Goal: Task Accomplishment & Management: Manage account settings

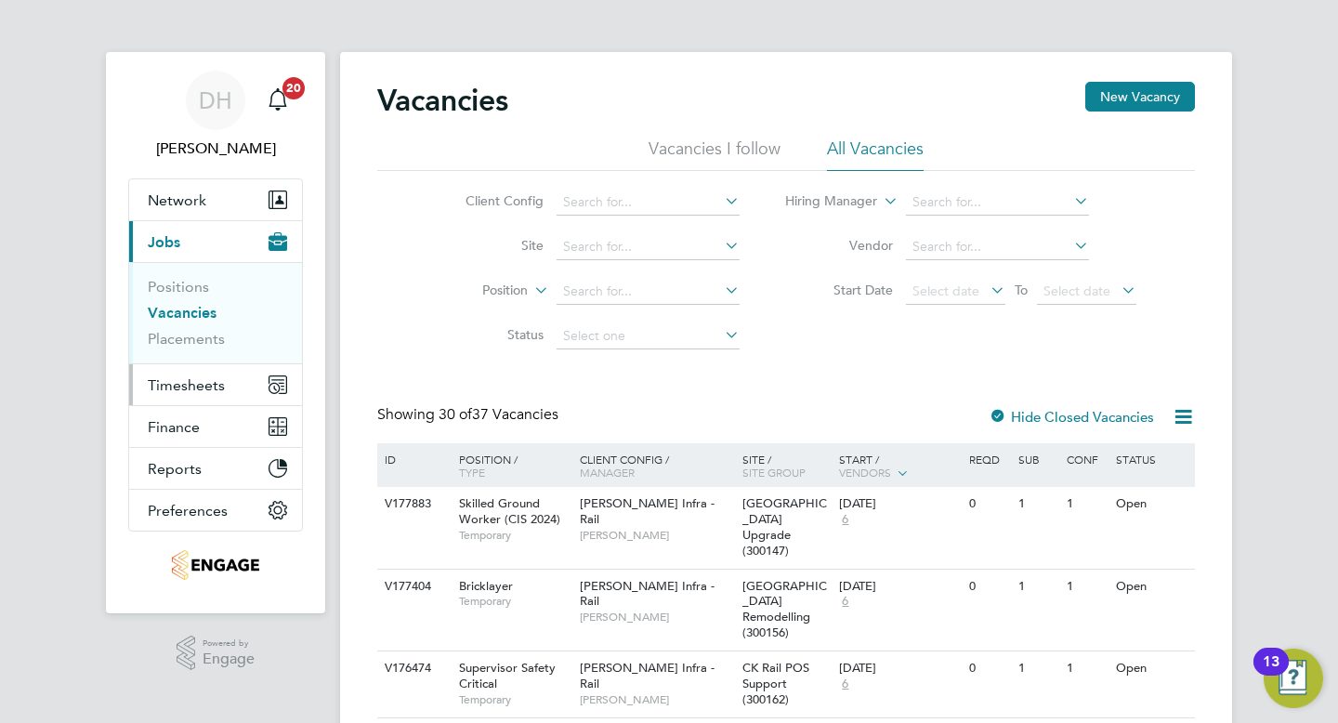
click at [180, 387] on span "Timesheets" at bounding box center [186, 385] width 77 height 18
click at [187, 382] on span "Timesheets" at bounding box center [186, 385] width 77 height 18
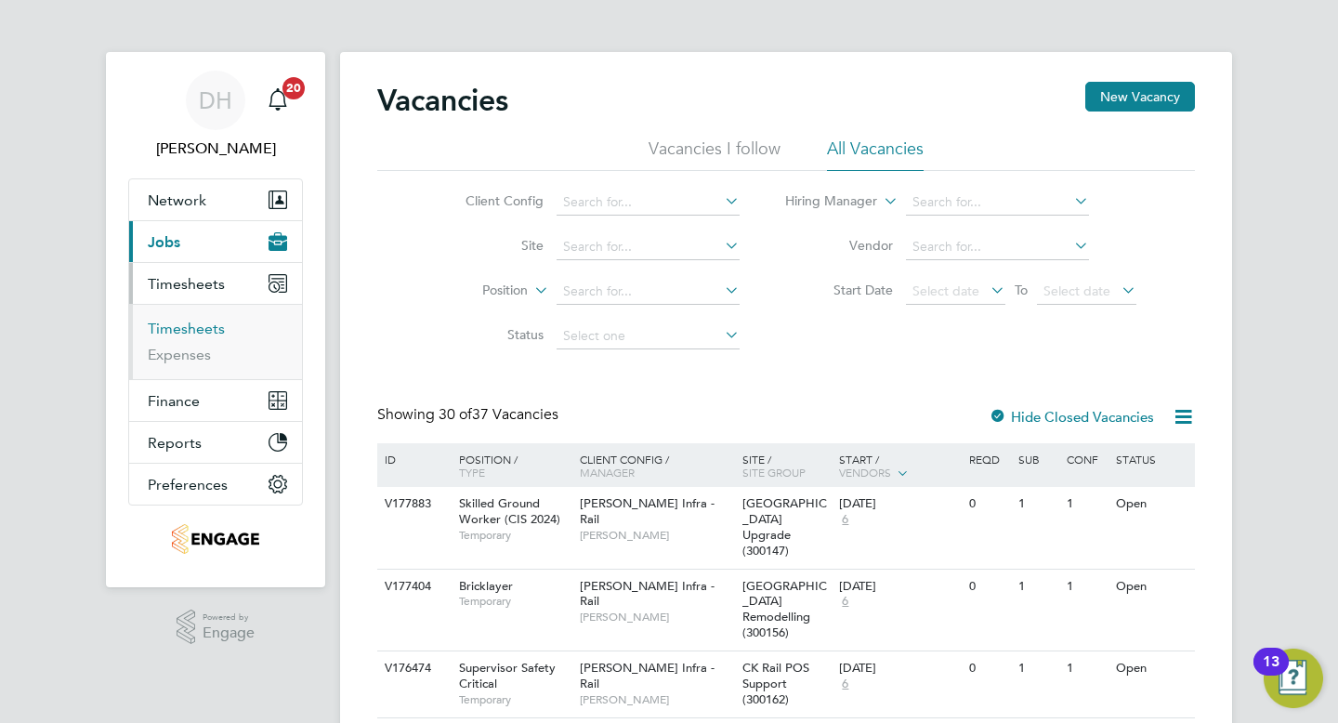
click at [189, 324] on link "Timesheets" at bounding box center [186, 329] width 77 height 18
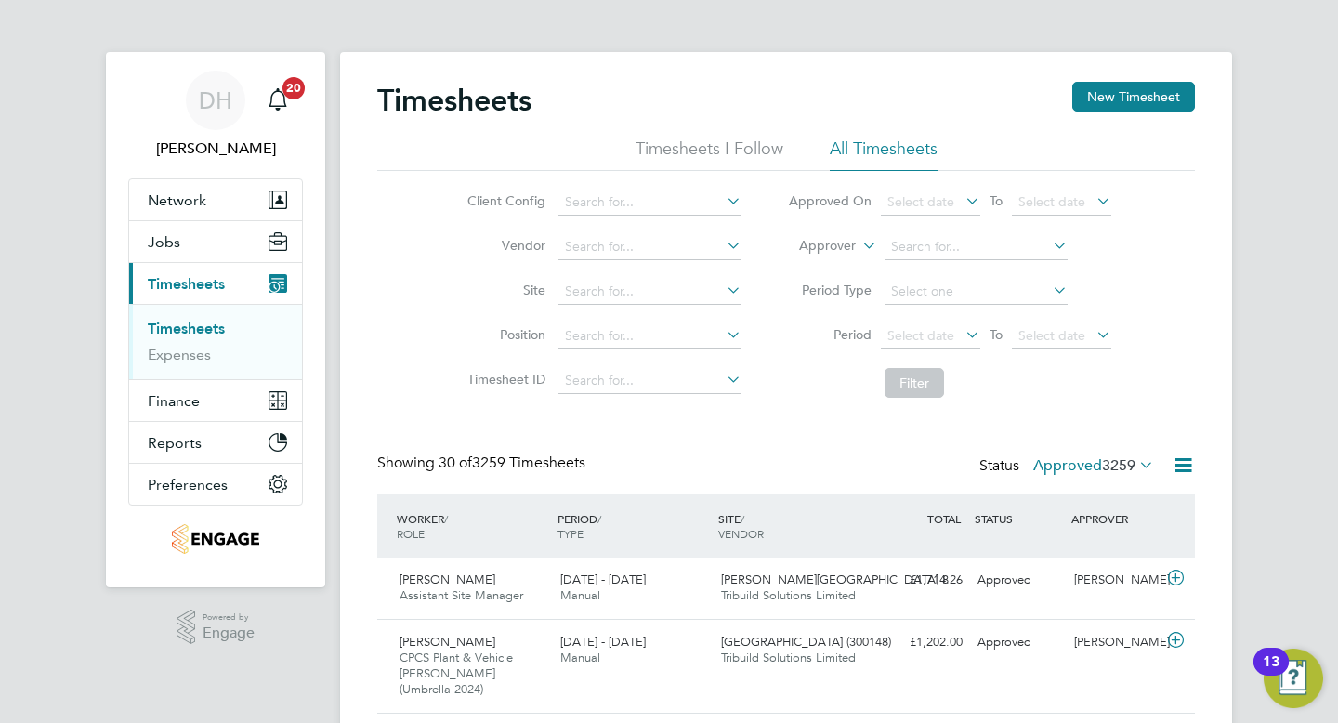
click at [1124, 465] on span "3259" at bounding box center [1118, 465] width 33 height 19
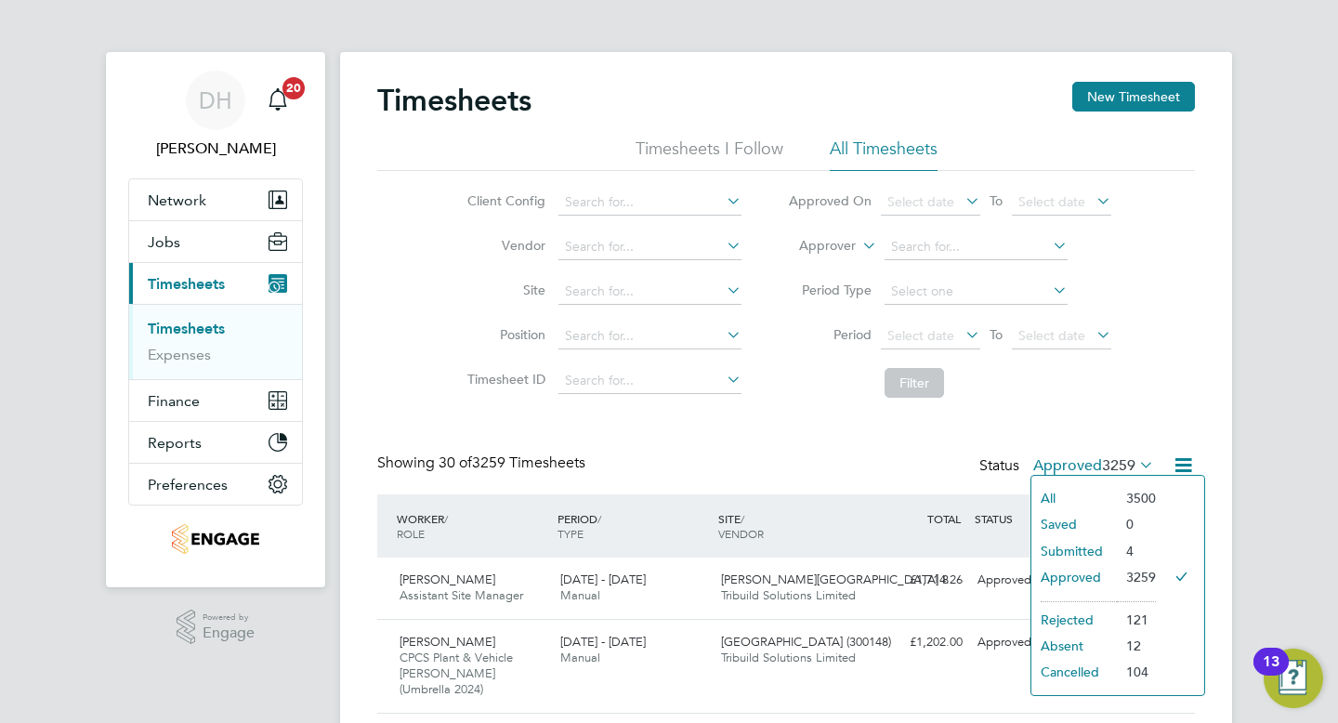
click at [1061, 547] on li "Submitted" at bounding box center [1073, 551] width 85 height 26
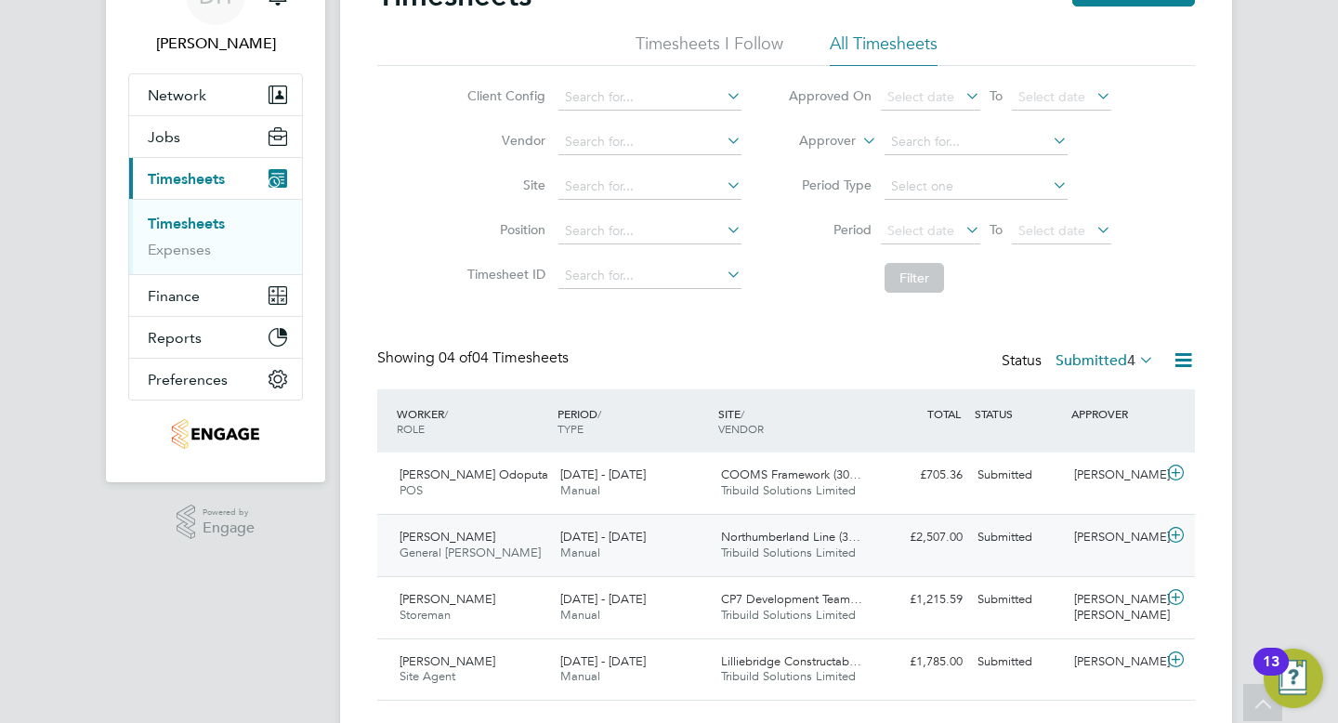
click at [774, 534] on span "Northumberland Line (3…" at bounding box center [790, 537] width 139 height 16
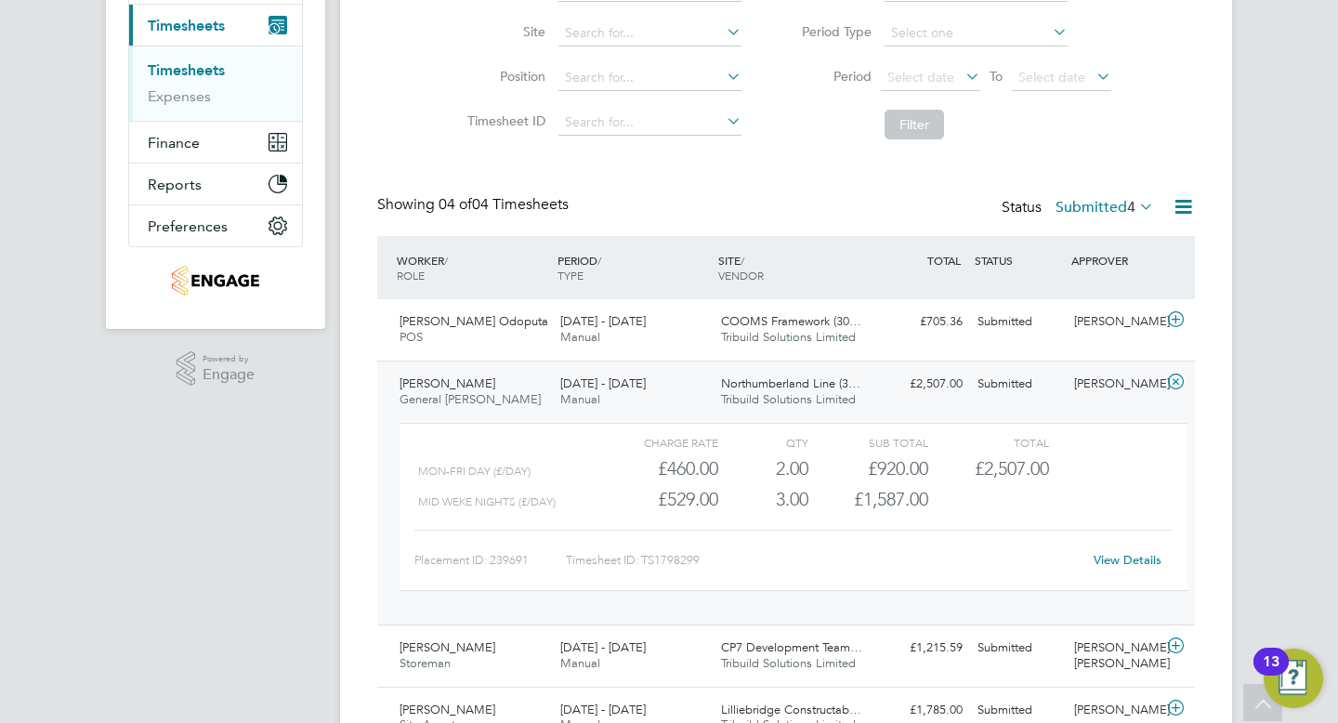
scroll to position [260, 0]
click at [1105, 559] on link "View Details" at bounding box center [1128, 558] width 68 height 16
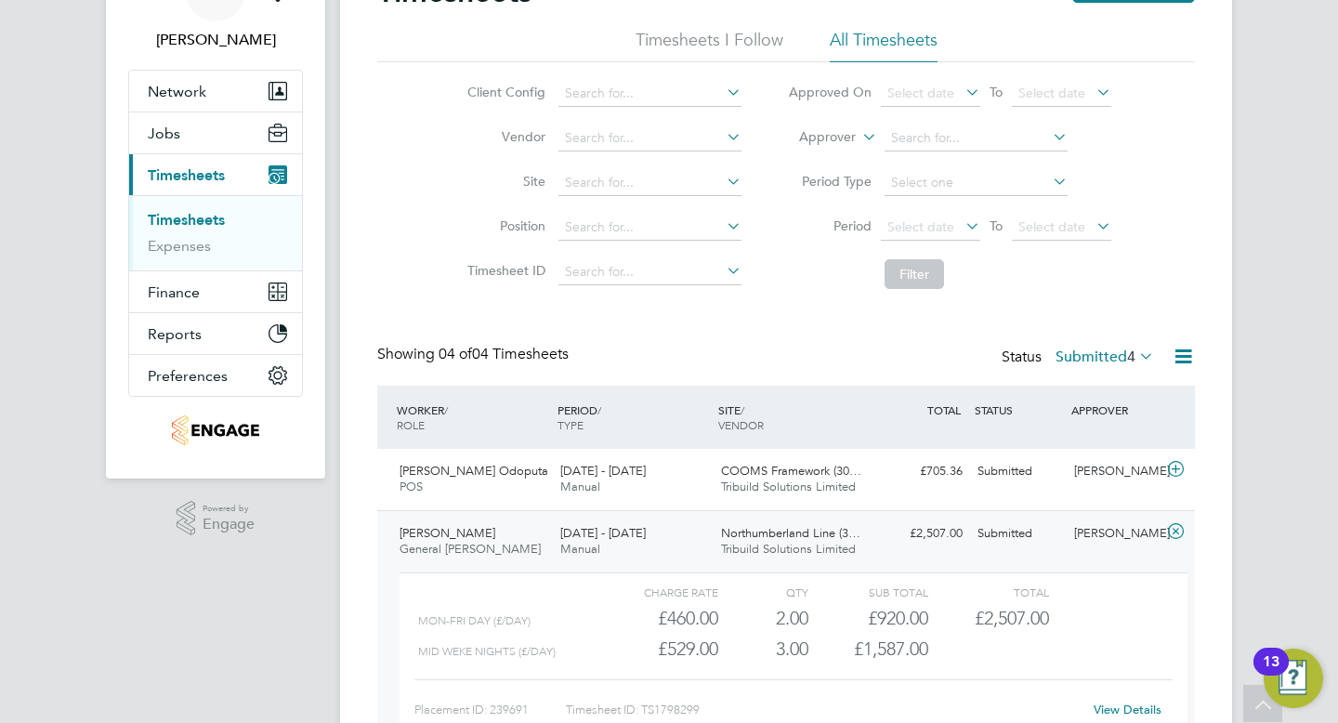
scroll to position [0, 0]
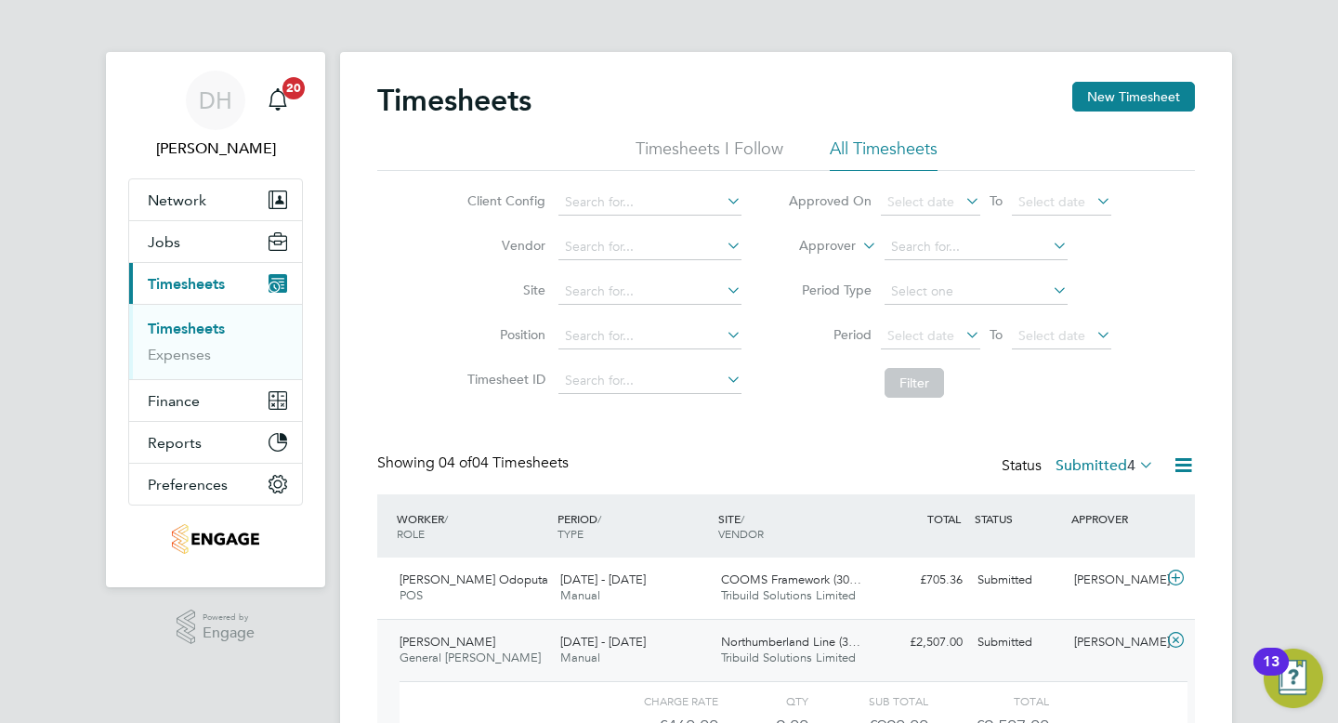
click at [171, 285] on span "Timesheets" at bounding box center [186, 284] width 77 height 18
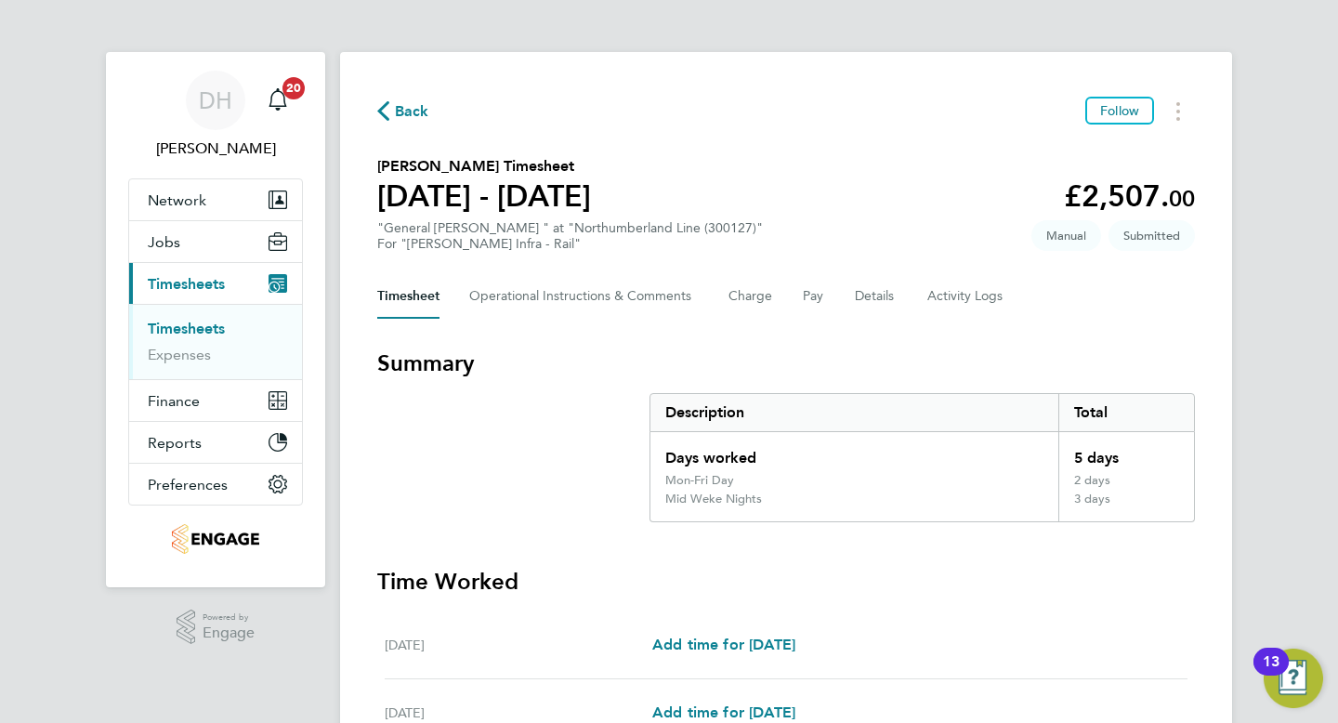
click at [387, 299] on button "Timesheet" at bounding box center [408, 296] width 62 height 45
click at [193, 324] on link "Timesheets" at bounding box center [186, 329] width 77 height 18
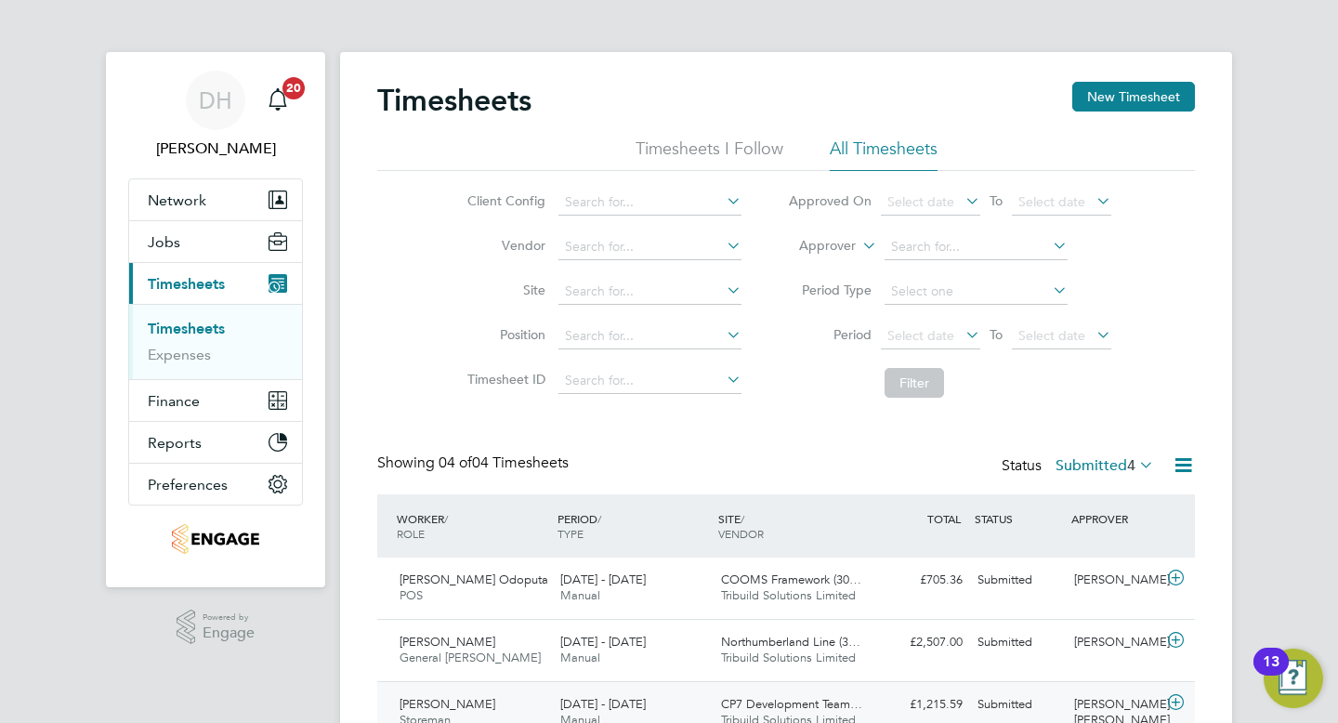
scroll to position [150, 0]
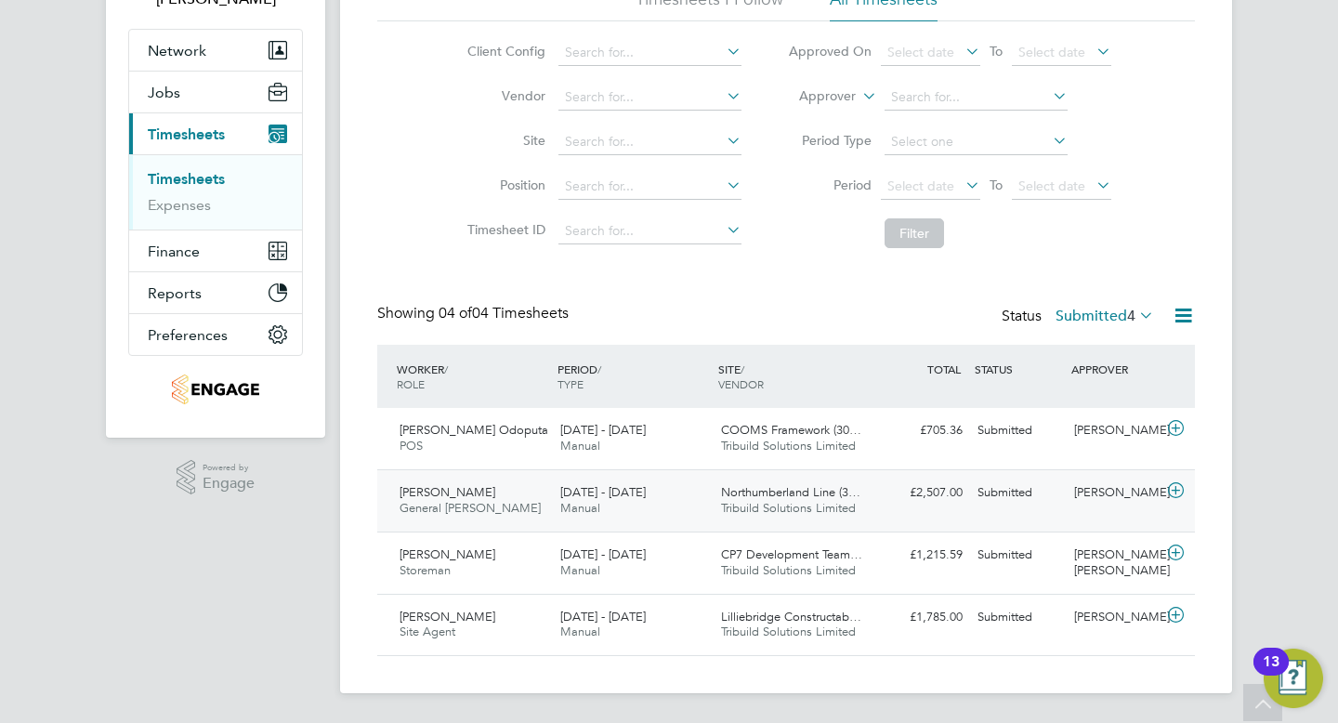
click at [1179, 491] on icon at bounding box center [1175, 490] width 23 height 15
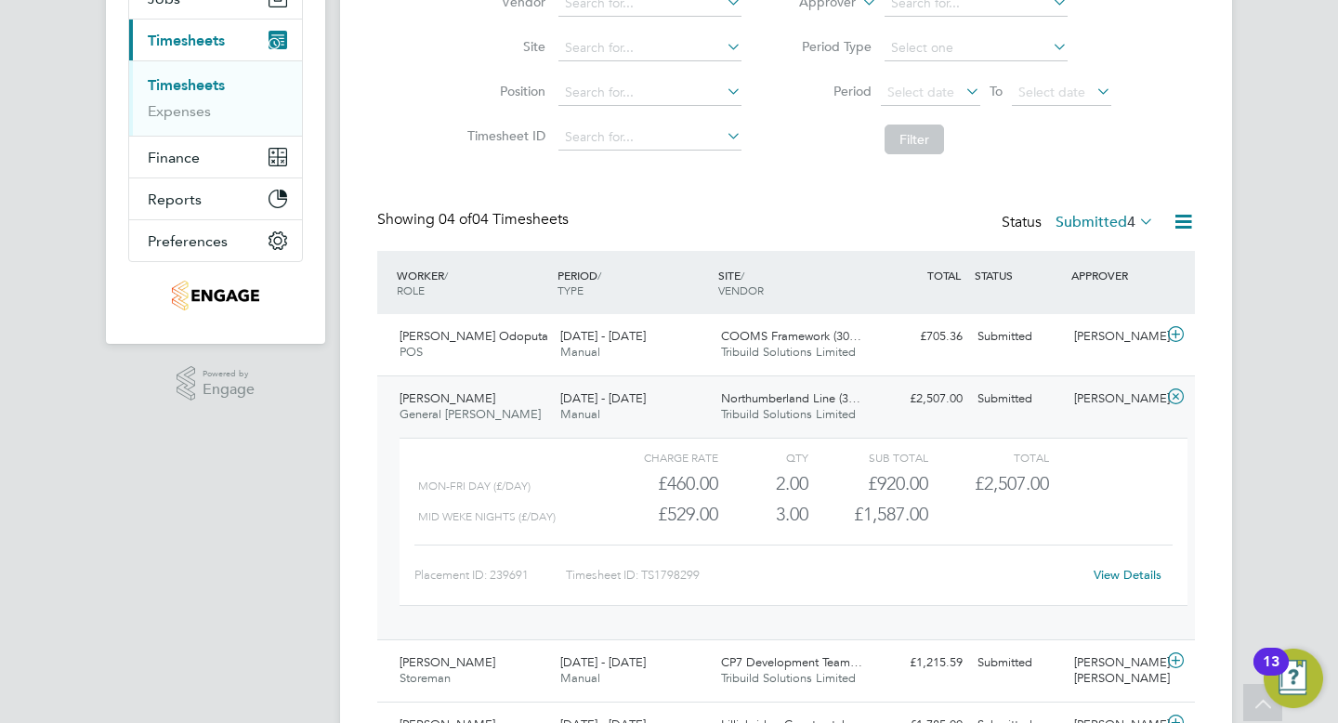
scroll to position [244, 0]
click at [1133, 569] on link "View Details" at bounding box center [1128, 574] width 68 height 16
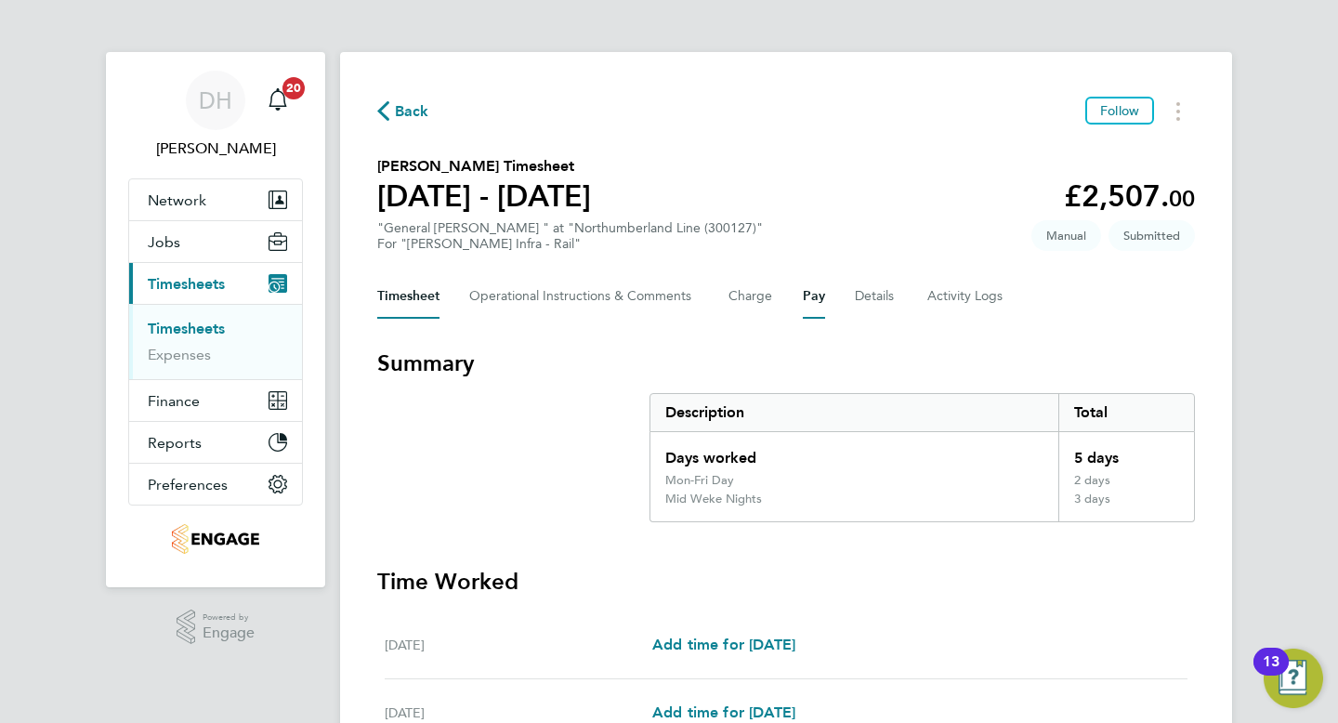
click at [814, 301] on button "Pay" at bounding box center [814, 296] width 22 height 45
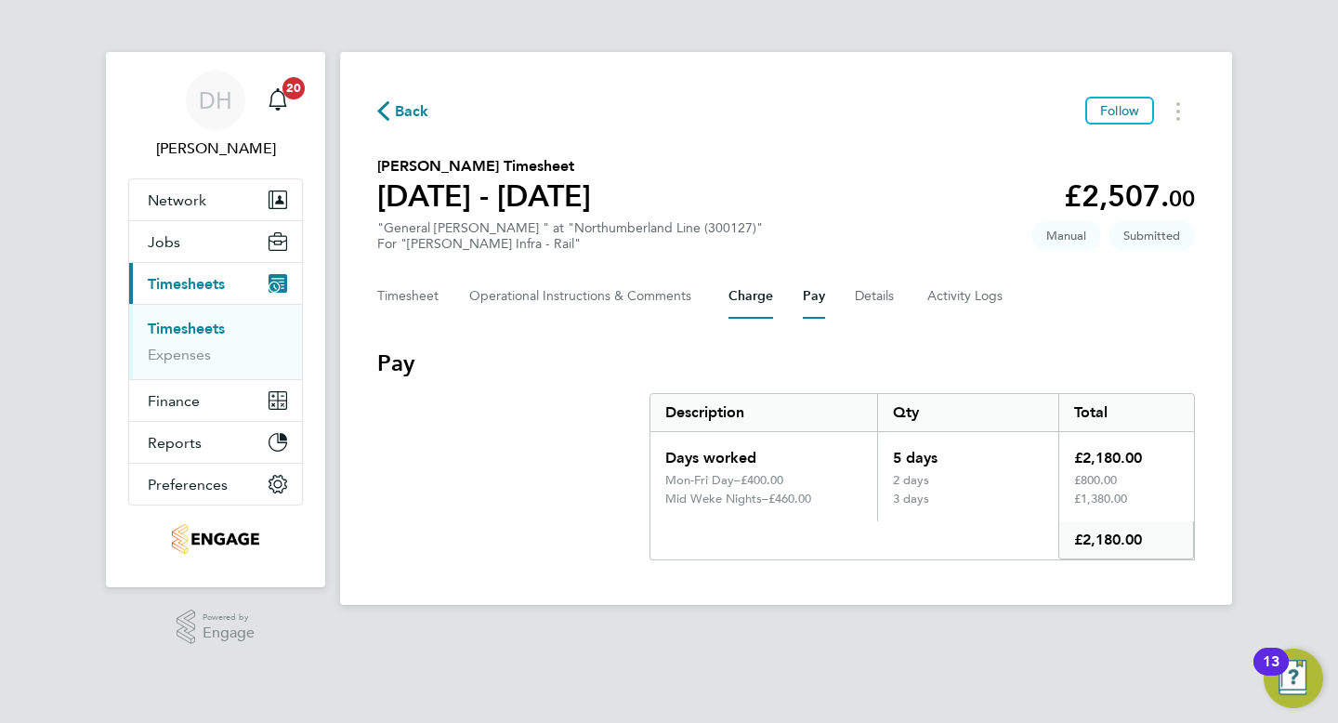
click at [759, 301] on button "Charge" at bounding box center [750, 296] width 45 height 45
click at [814, 301] on button "Pay" at bounding box center [814, 296] width 22 height 45
click at [813, 304] on button "Pay" at bounding box center [814, 296] width 22 height 45
click at [758, 302] on button "Charge" at bounding box center [750, 296] width 45 height 45
click at [811, 306] on button "Pay" at bounding box center [814, 296] width 22 height 45
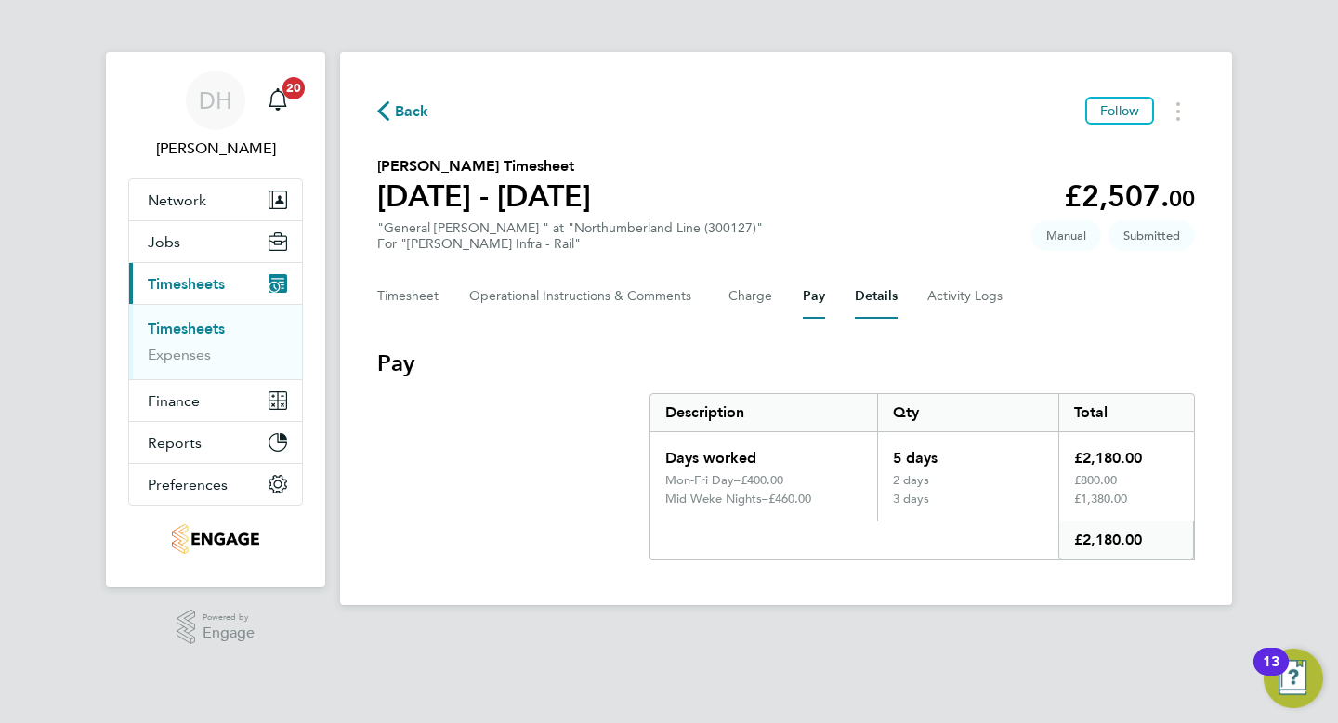
click at [878, 301] on button "Details" at bounding box center [876, 296] width 43 height 45
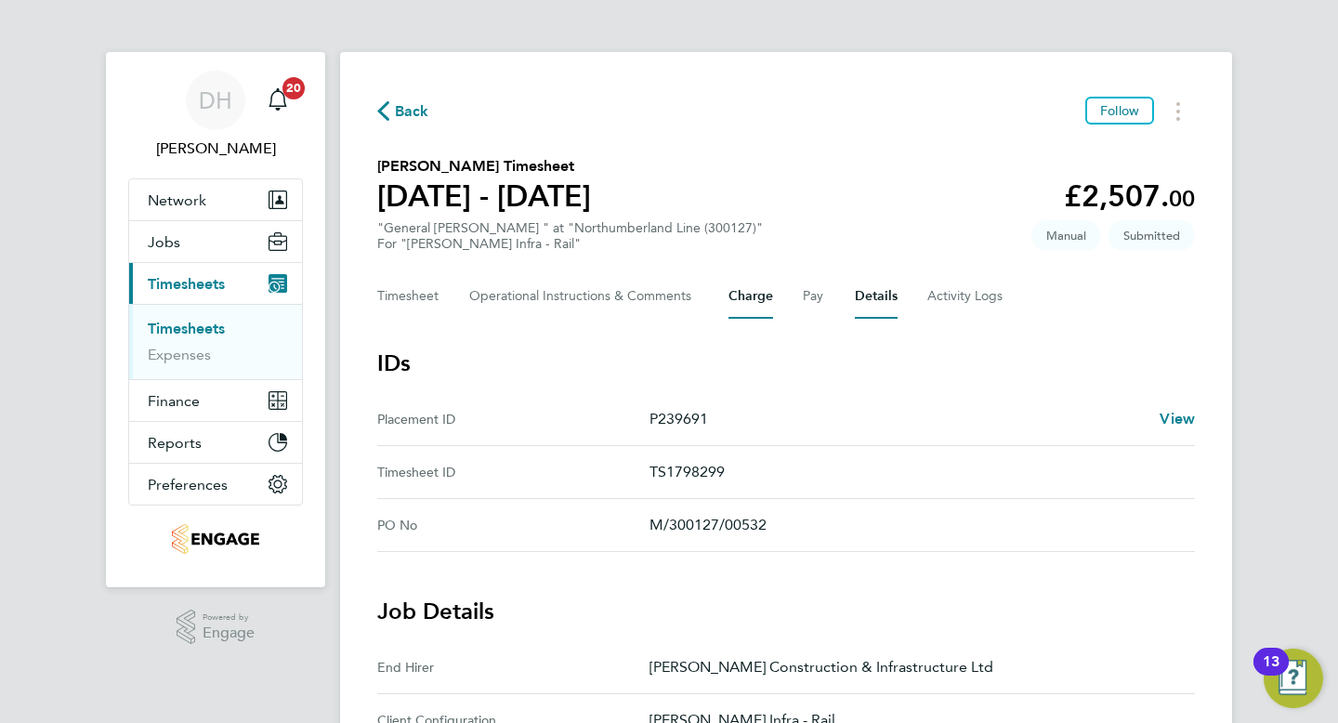
click at [773, 301] on div "Timesheet Operational Instructions & Comments Charge Pay Details Activity Logs" at bounding box center [786, 296] width 818 height 45
click at [764, 300] on button "Charge" at bounding box center [750, 296] width 45 height 45
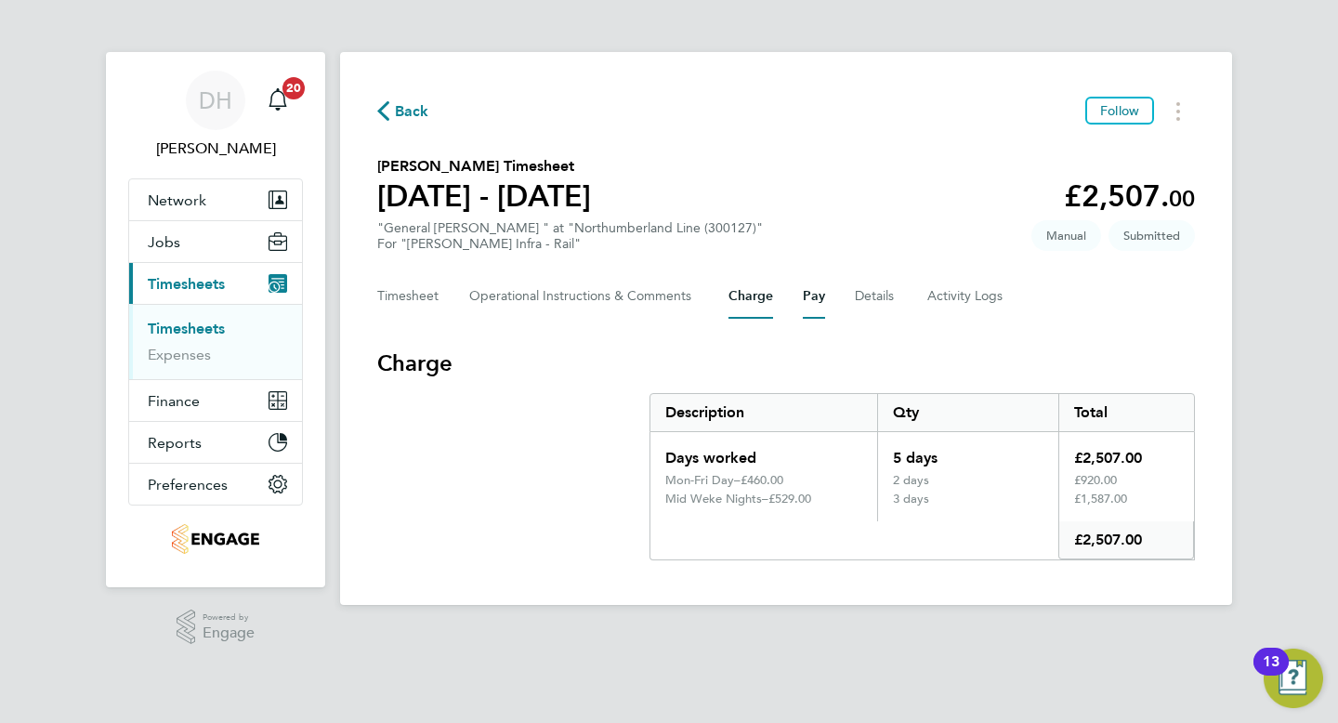
click at [815, 301] on button "Pay" at bounding box center [814, 296] width 22 height 45
click at [751, 301] on button "Charge" at bounding box center [750, 296] width 45 height 45
click at [808, 297] on button "Pay" at bounding box center [814, 296] width 22 height 45
click at [406, 299] on button "Timesheet" at bounding box center [408, 296] width 62 height 45
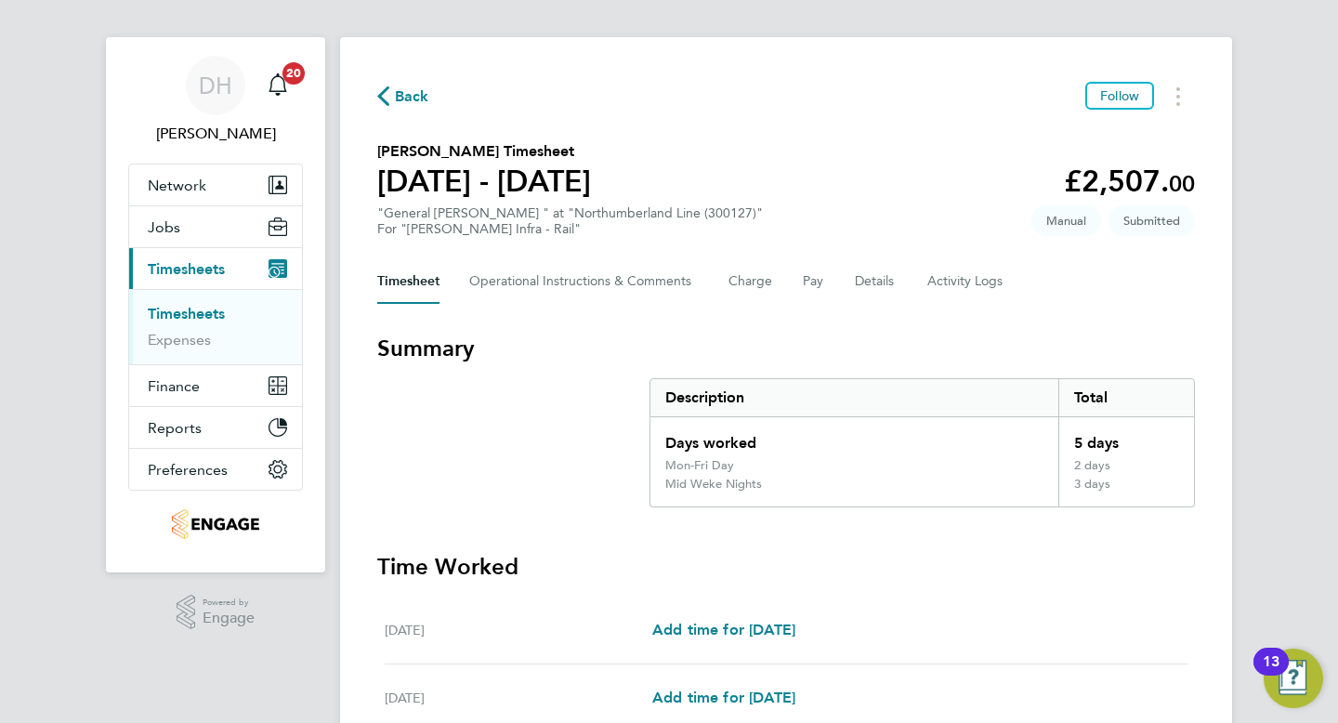
scroll to position [16, 0]
